Goal: Task Accomplishment & Management: Use online tool/utility

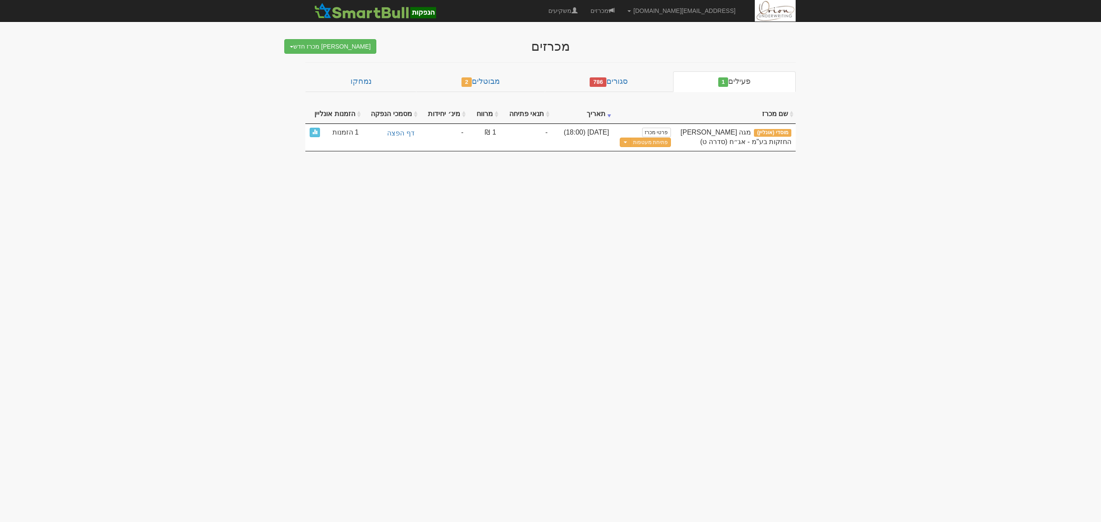
click at [649, 144] on button "פתיחת מעטפות" at bounding box center [650, 143] width 40 height 10
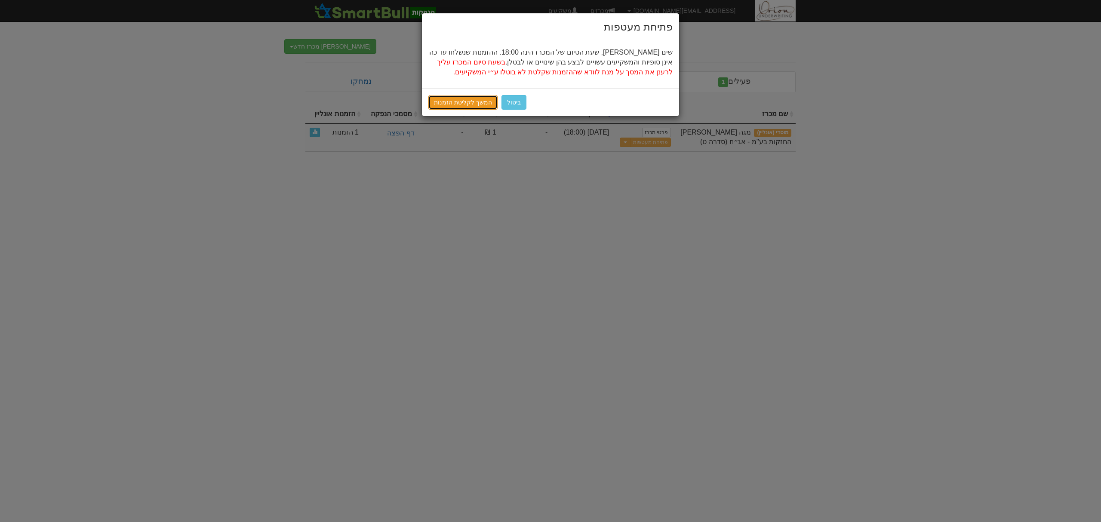
click at [486, 105] on link "המשך לקליטת הזמנות" at bounding box center [462, 102] width 69 height 15
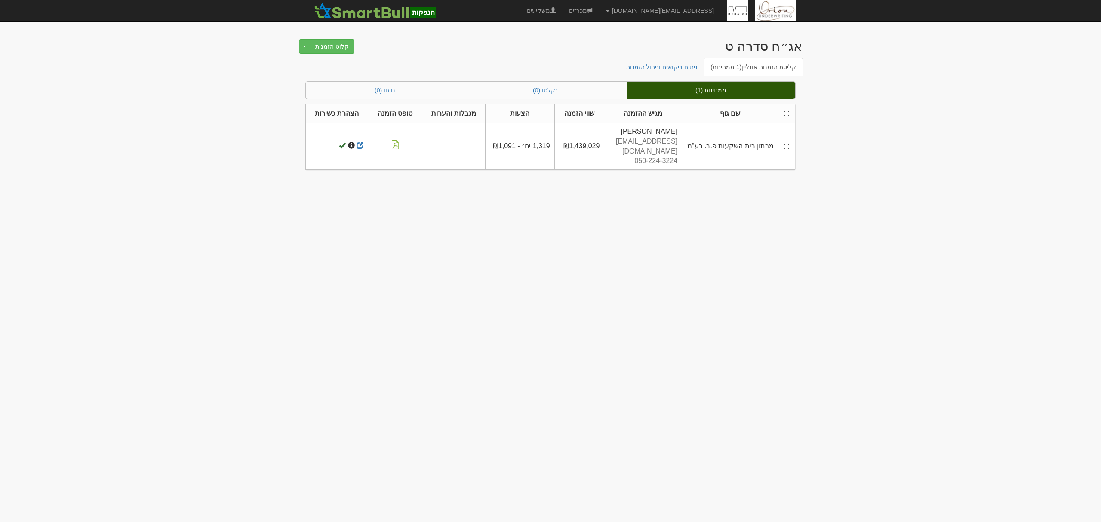
click at [783, 116] on th at bounding box center [786, 113] width 17 height 19
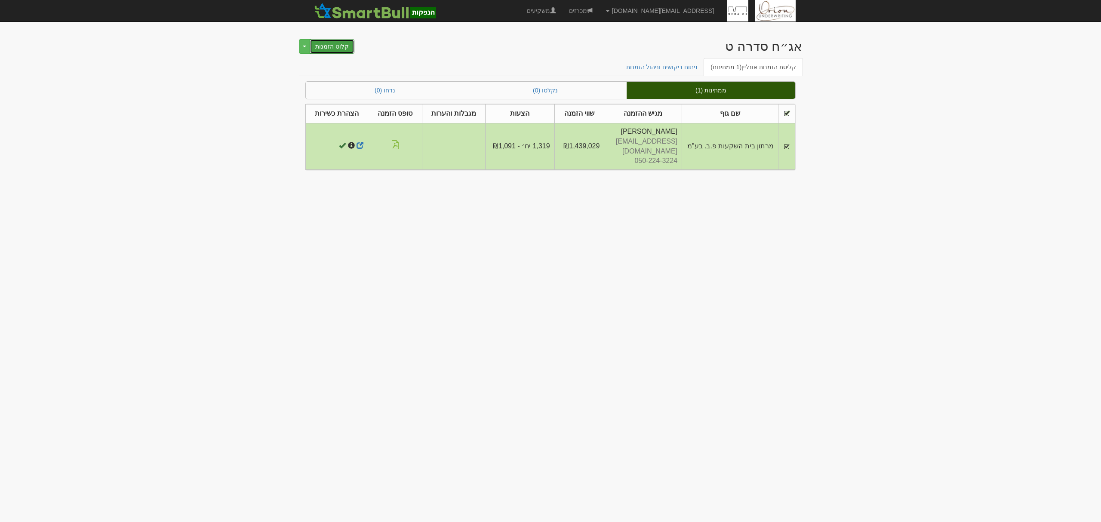
click at [324, 45] on button "קלוט הזמנות" at bounding box center [332, 46] width 45 height 15
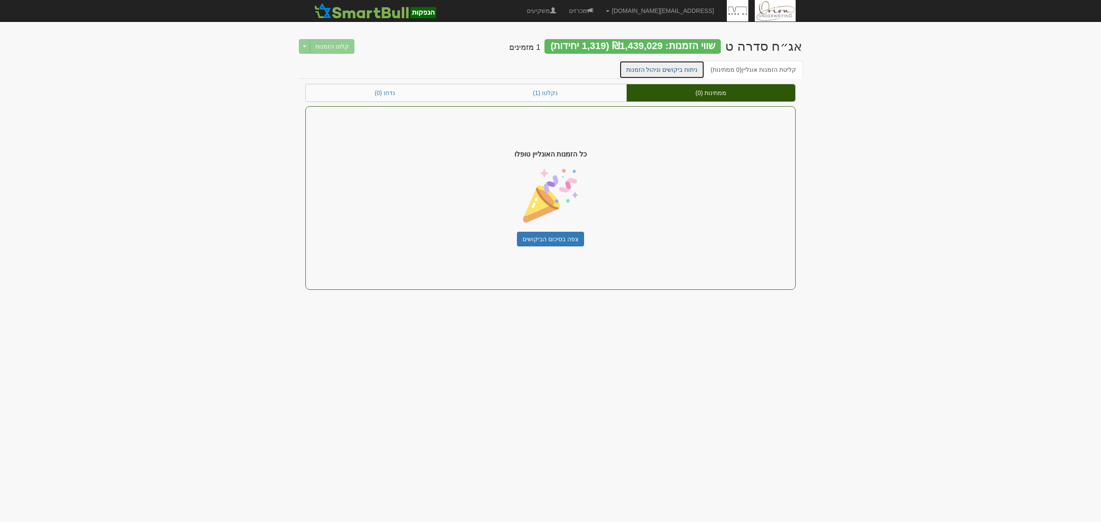
click at [672, 72] on link "ניתוח ביקושים וניהול הזמנות" at bounding box center [662, 70] width 86 height 18
